Goal: Find specific page/section

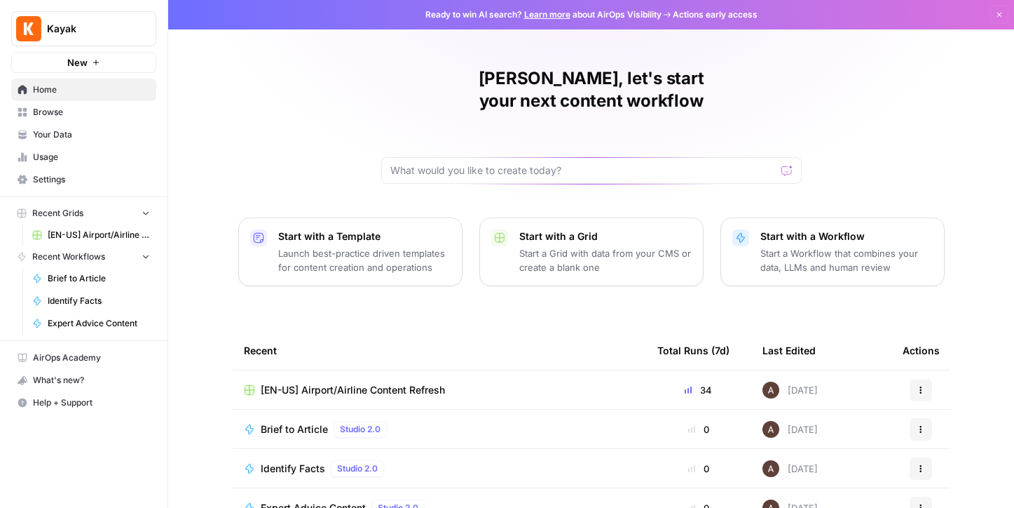
click at [283, 383] on span "[EN-US] Airport/Airline Content Refresh" at bounding box center [353, 390] width 184 height 14
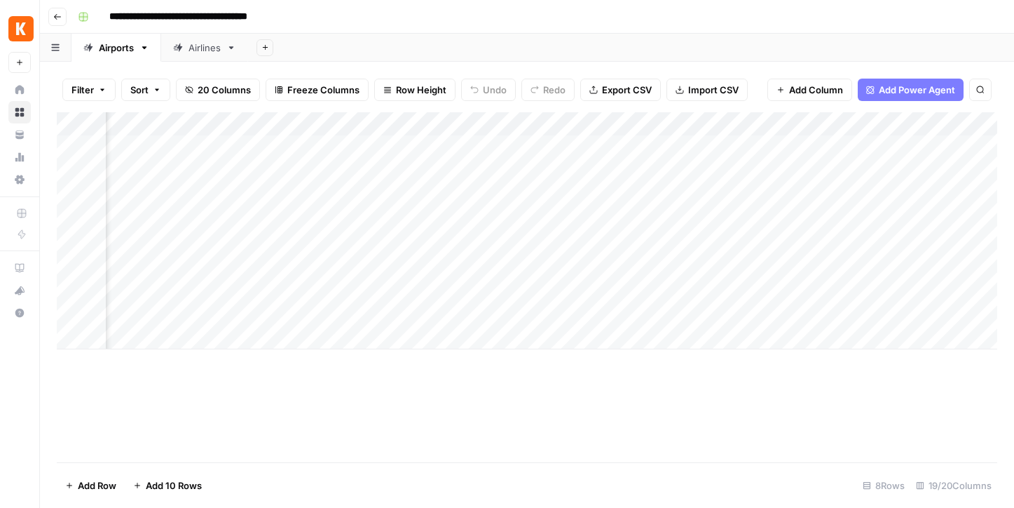
scroll to position [0, 1849]
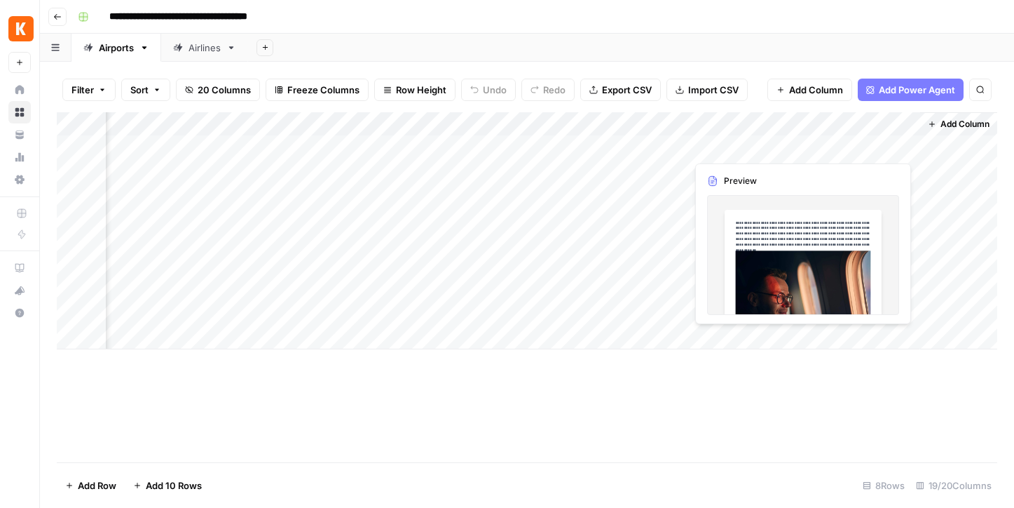
click at [872, 147] on div "Add Column" at bounding box center [527, 230] width 941 height 237
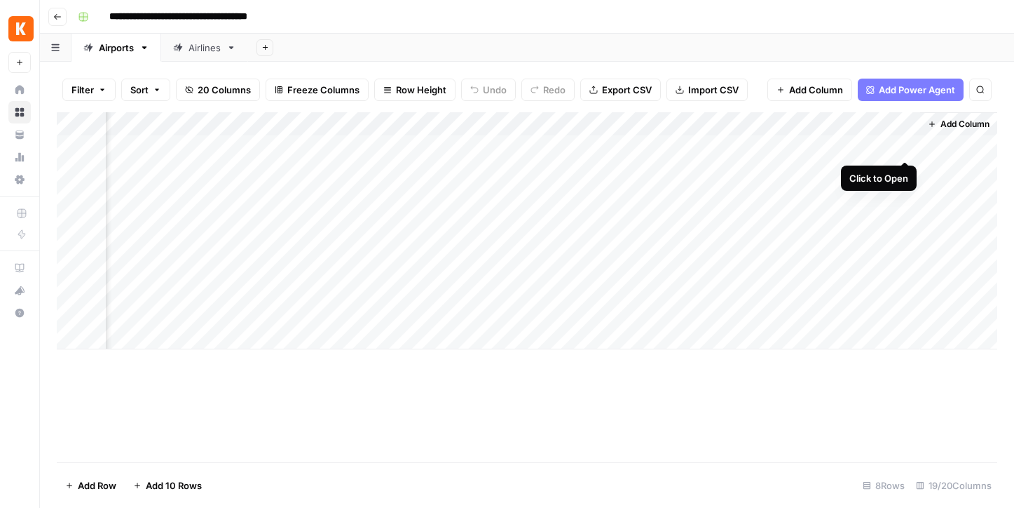
click at [906, 145] on div "Add Column" at bounding box center [527, 230] width 941 height 237
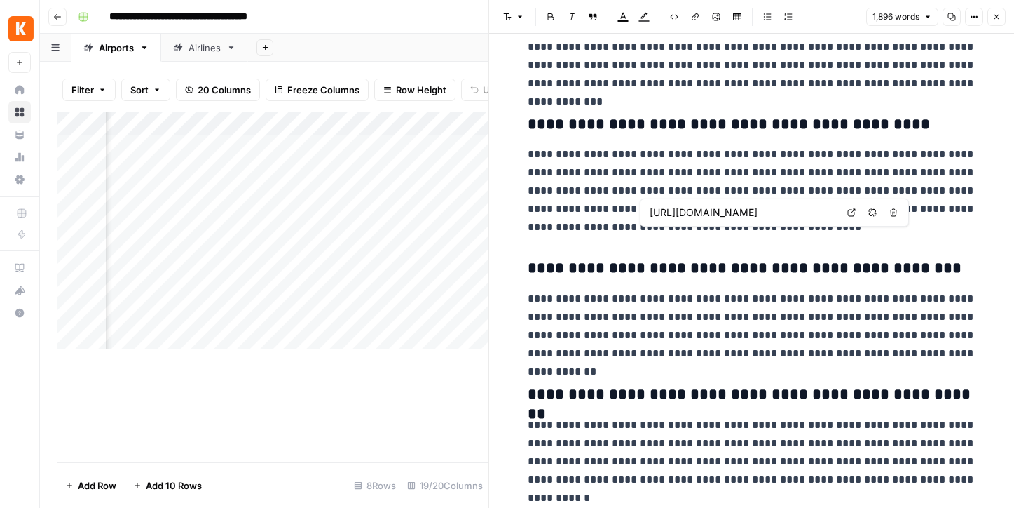
scroll to position [6747, 0]
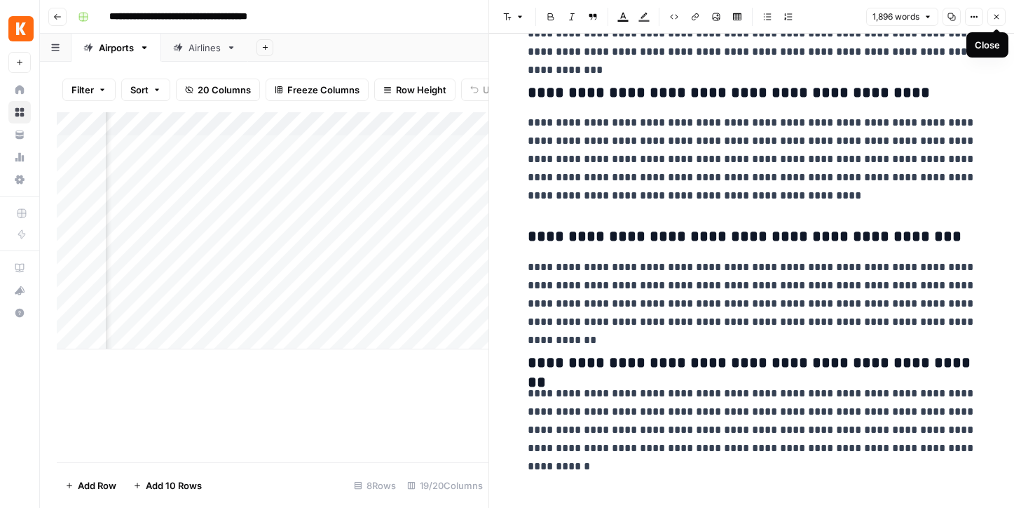
click at [995, 18] on icon "button" at bounding box center [997, 17] width 5 height 5
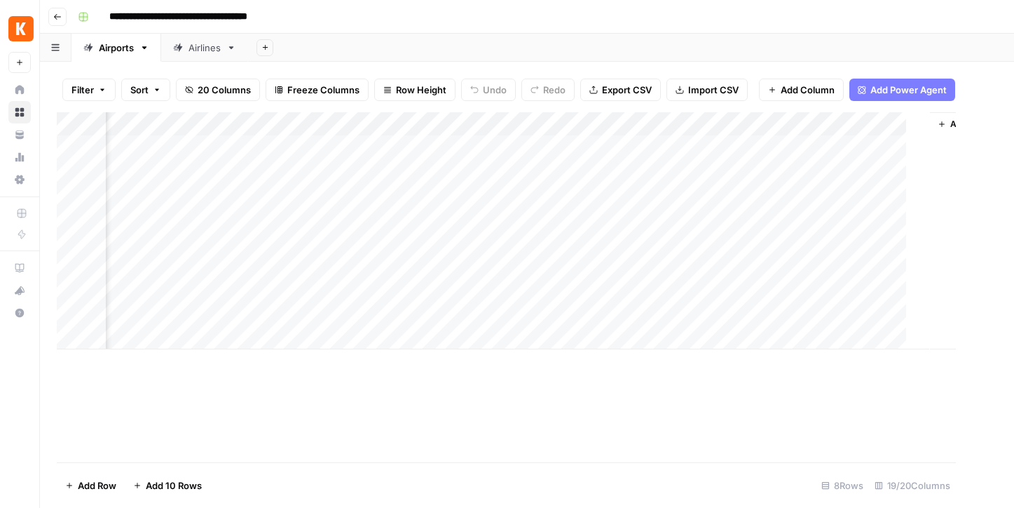
scroll to position [0, 1832]
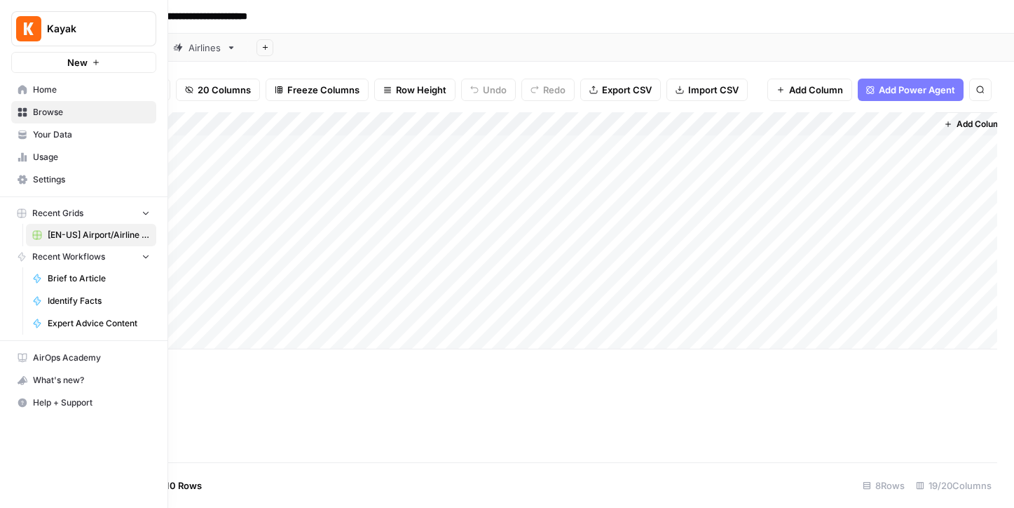
click at [60, 355] on span "AirOps Academy" at bounding box center [91, 357] width 117 height 13
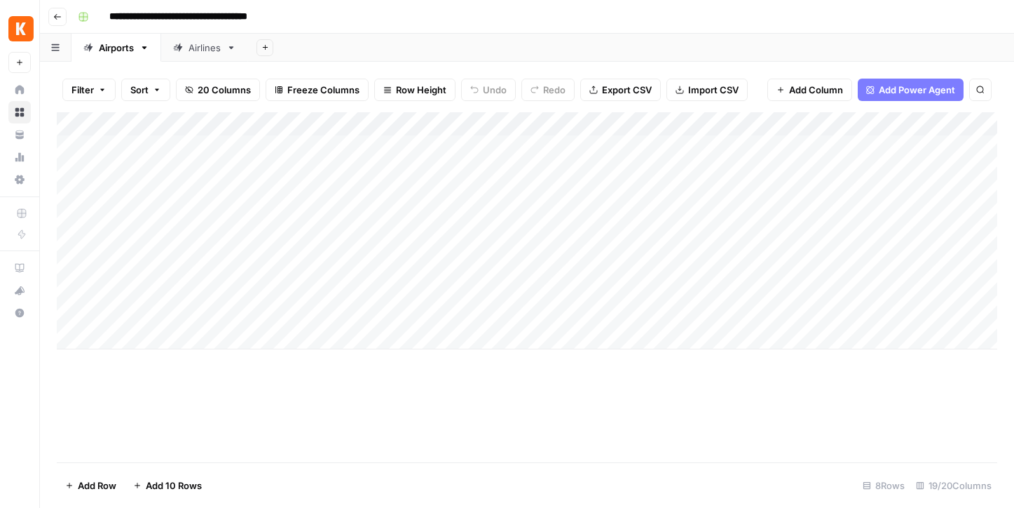
scroll to position [0, 0]
